Goal: Transaction & Acquisition: Book appointment/travel/reservation

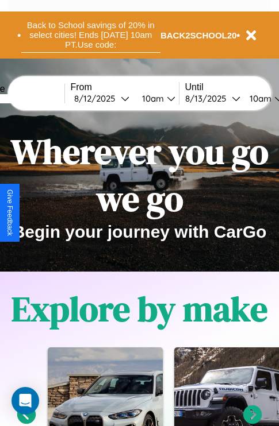
click at [90, 35] on button "Back to School savings of 20% in select cities! Ends [DATE] 10am PT. Use code:" at bounding box center [90, 35] width 139 height 36
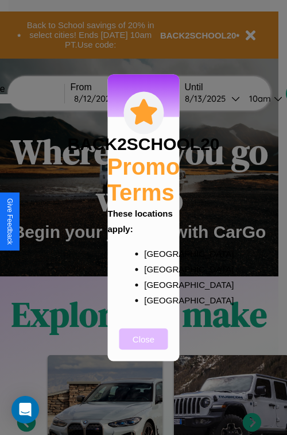
click at [144, 346] on button "Close" at bounding box center [143, 338] width 49 height 21
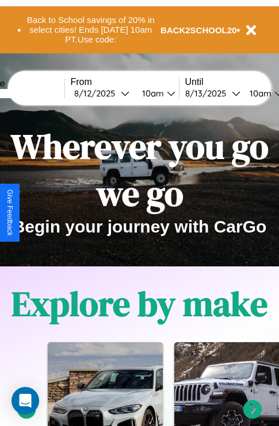
scroll to position [1118, 0]
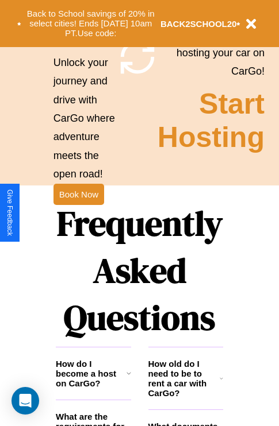
click at [78, 213] on h1 "Frequently Asked Questions" at bounding box center [139, 270] width 167 height 153
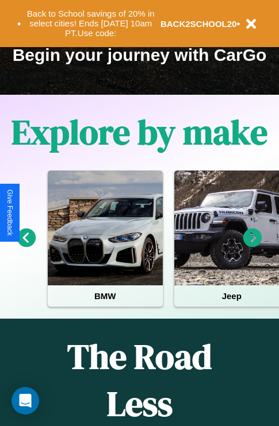
scroll to position [0, 42]
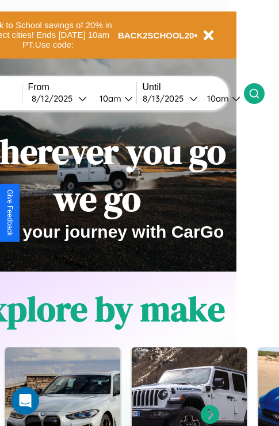
type input "******"
click at [260, 93] on icon at bounding box center [253, 93] width 11 height 11
